Goal: Task Accomplishment & Management: Manage account settings

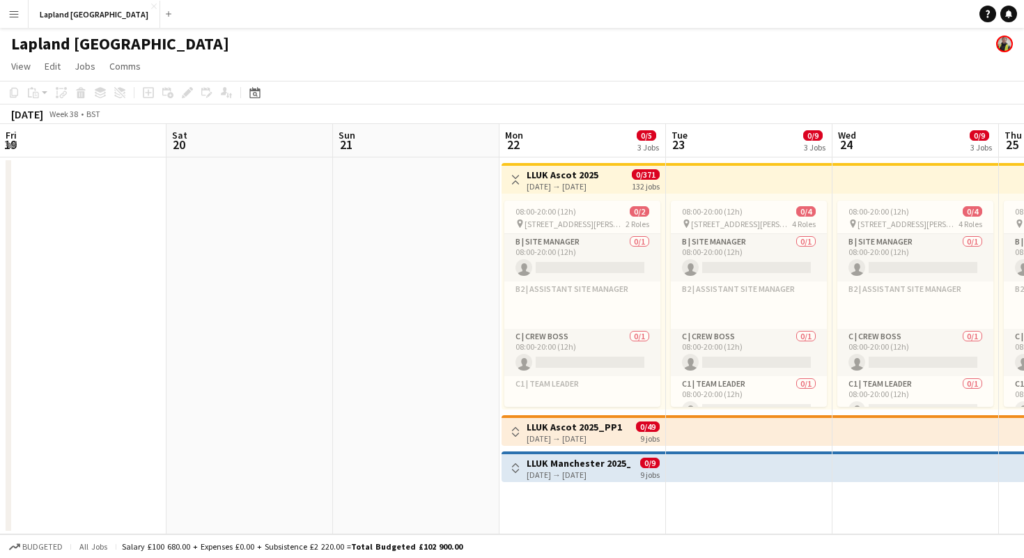
scroll to position [0, 382]
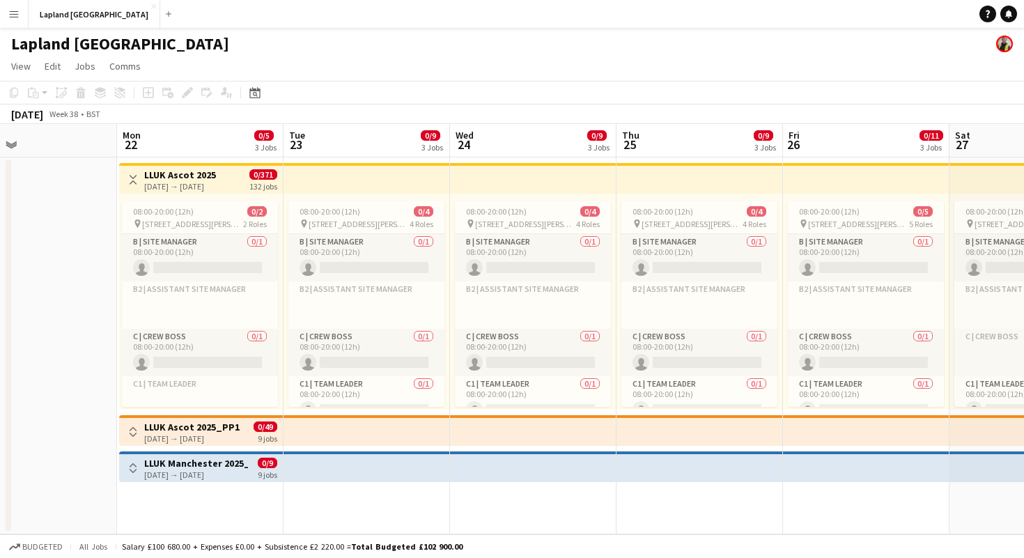
click at [13, 17] on app-icon "Menu" at bounding box center [13, 13] width 11 height 11
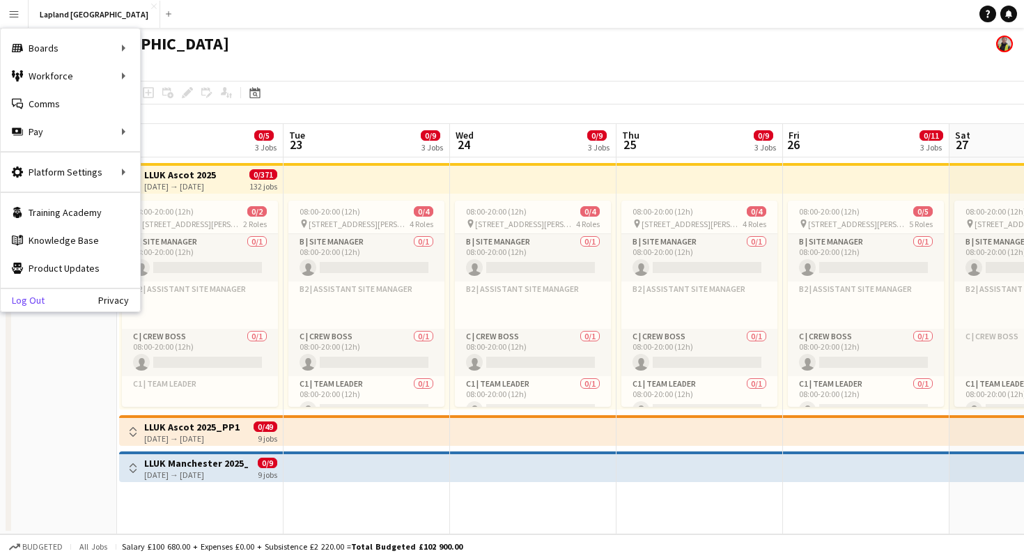
click at [37, 301] on link "Log Out" at bounding box center [23, 300] width 44 height 11
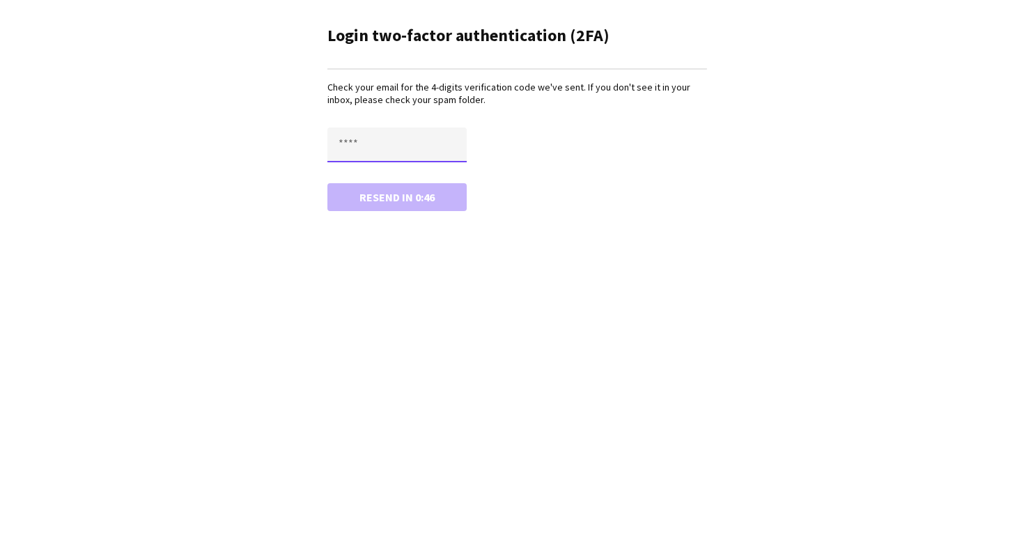
click at [385, 150] on input "text" at bounding box center [396, 144] width 139 height 35
type input "****"
click at [389, 193] on button "Confirm" at bounding box center [396, 197] width 139 height 28
